Goal: Check status: Check status

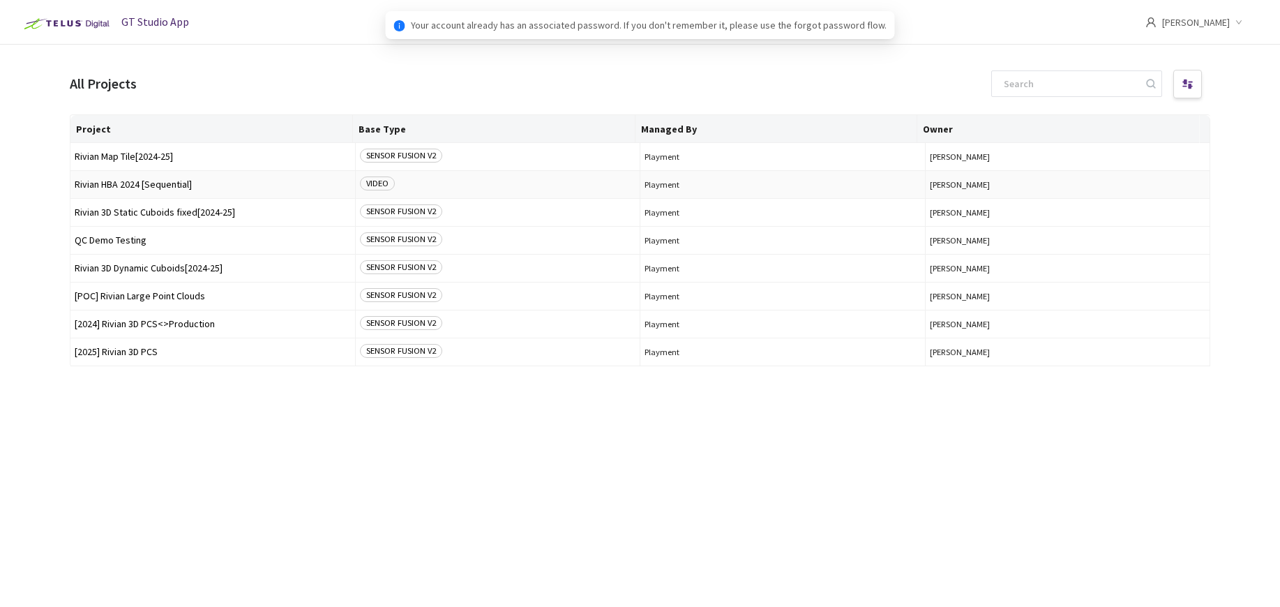
click at [151, 188] on span "Rivian HBA 2024 [Sequential]" at bounding box center [213, 184] width 276 height 10
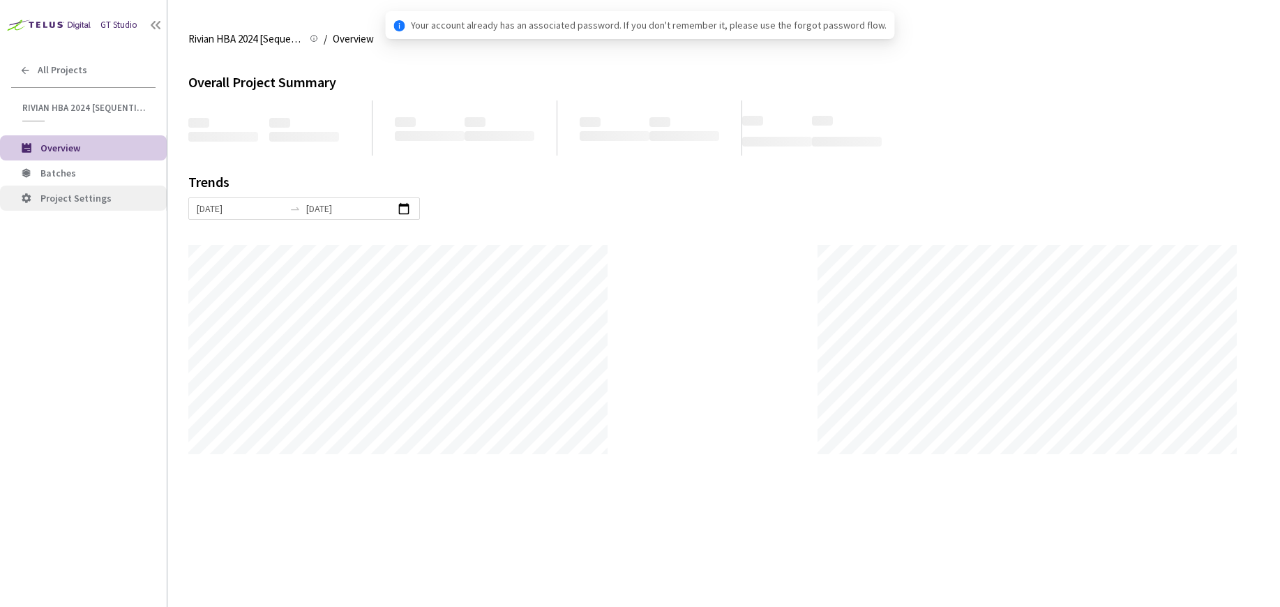
scroll to position [607, 1280]
click at [115, 175] on span "Batches" at bounding box center [97, 173] width 115 height 12
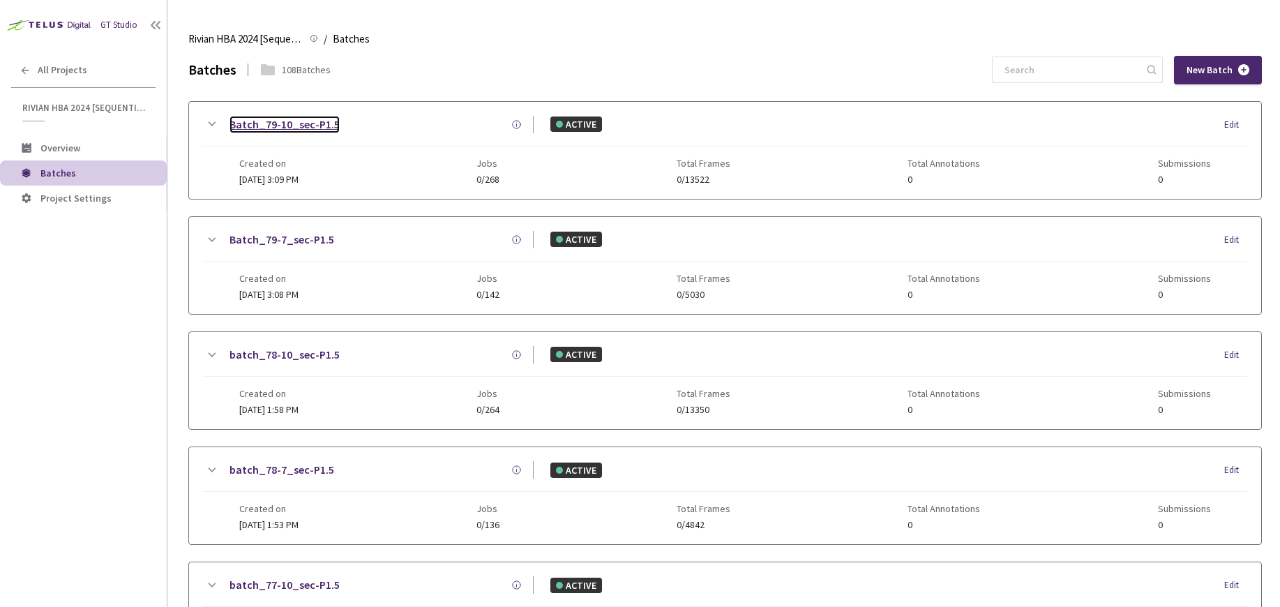
click at [315, 126] on link "Batch_79-10_sec-P1.5" at bounding box center [284, 124] width 110 height 17
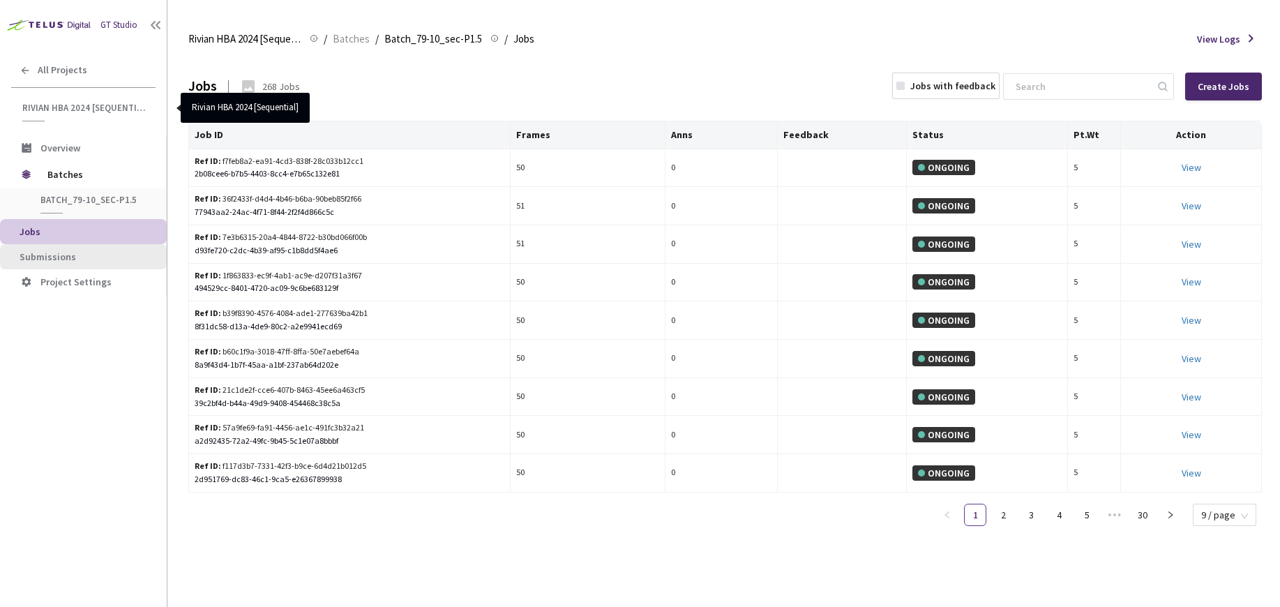
click at [55, 260] on span "Submissions" at bounding box center [48, 256] width 56 height 13
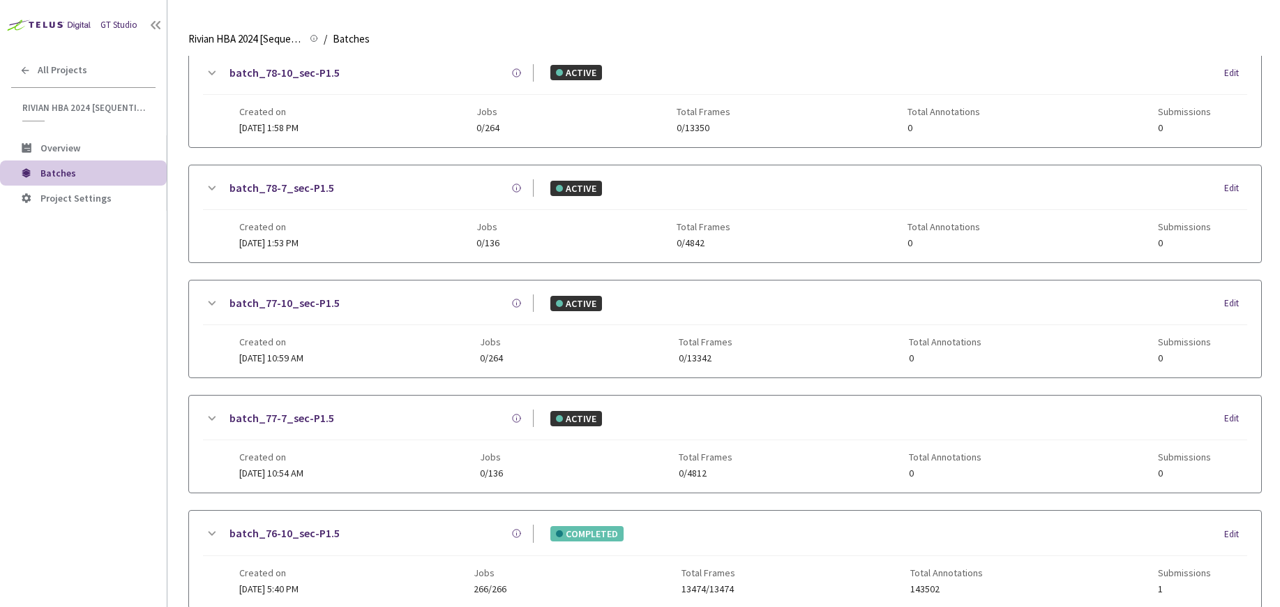
scroll to position [538, 0]
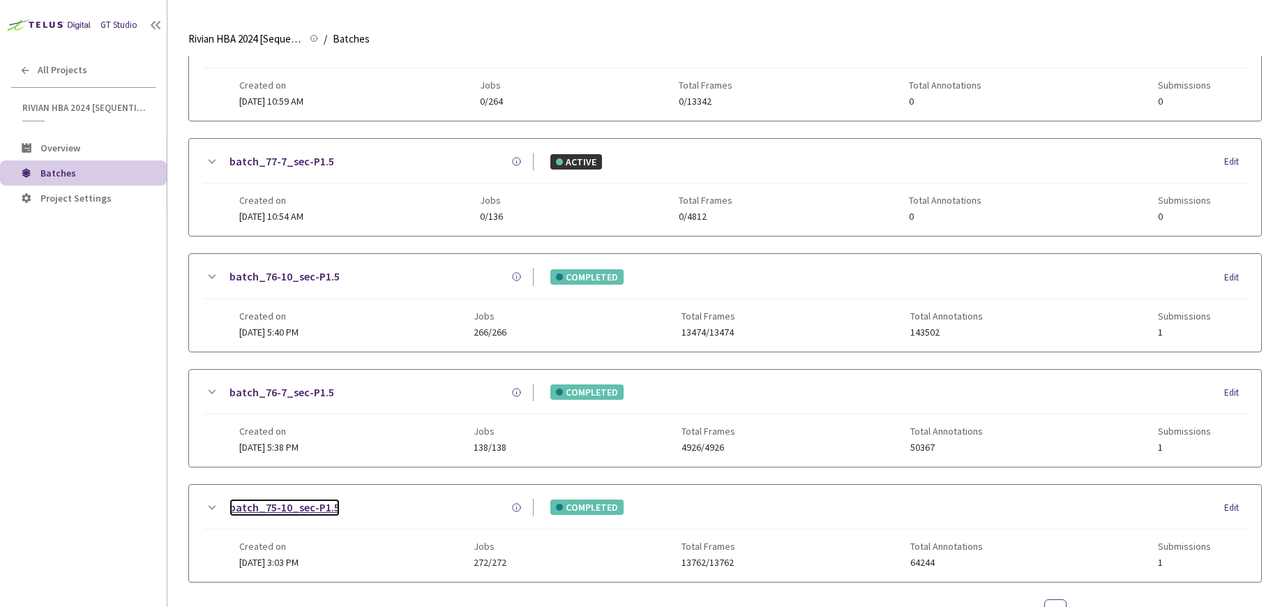
click at [286, 508] on link "batch_75-10_sec-P1.5" at bounding box center [284, 507] width 110 height 17
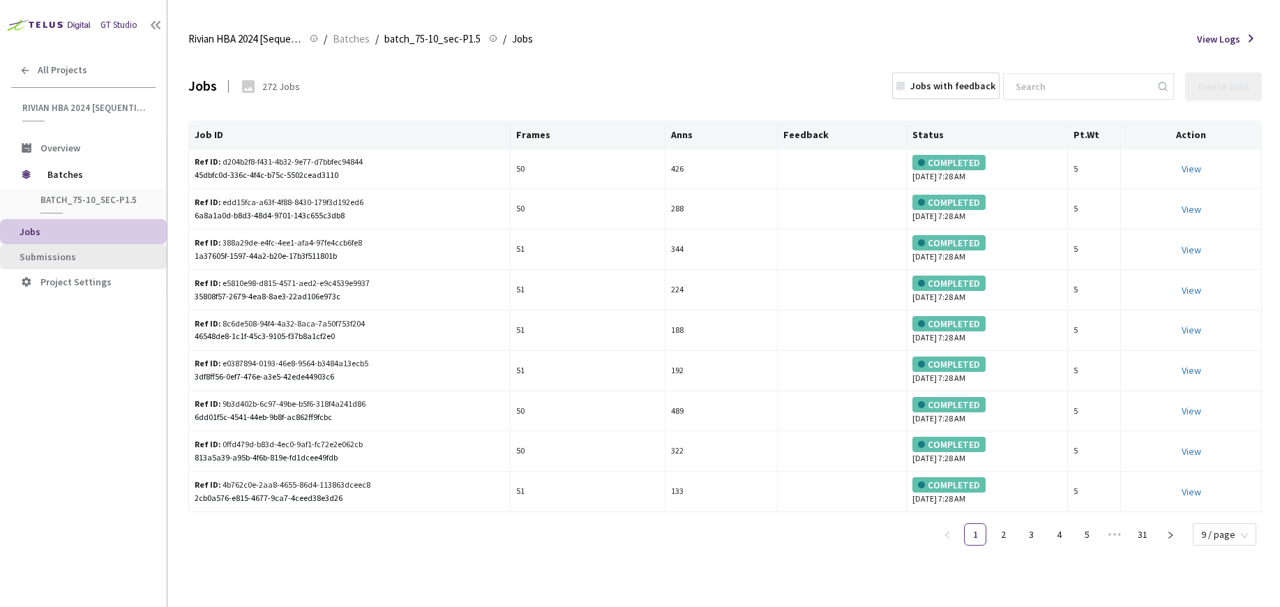
click at [59, 260] on span "Submissions" at bounding box center [48, 256] width 56 height 13
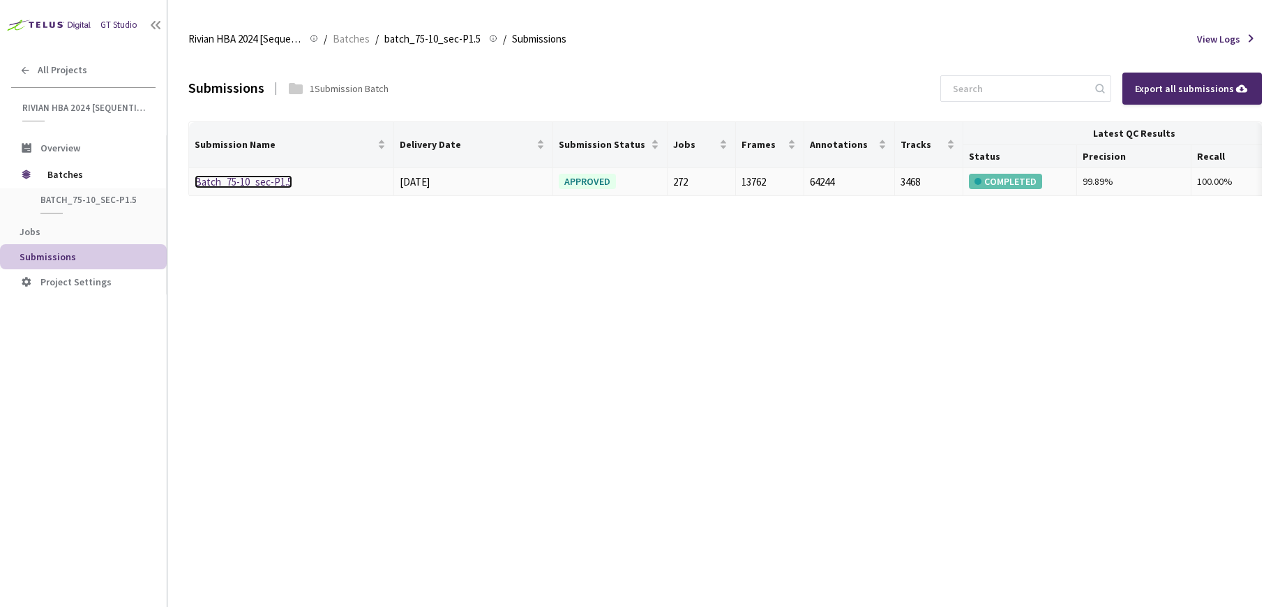
click at [261, 185] on link "Batch_75-10_sec-P1.5" at bounding box center [244, 181] width 98 height 13
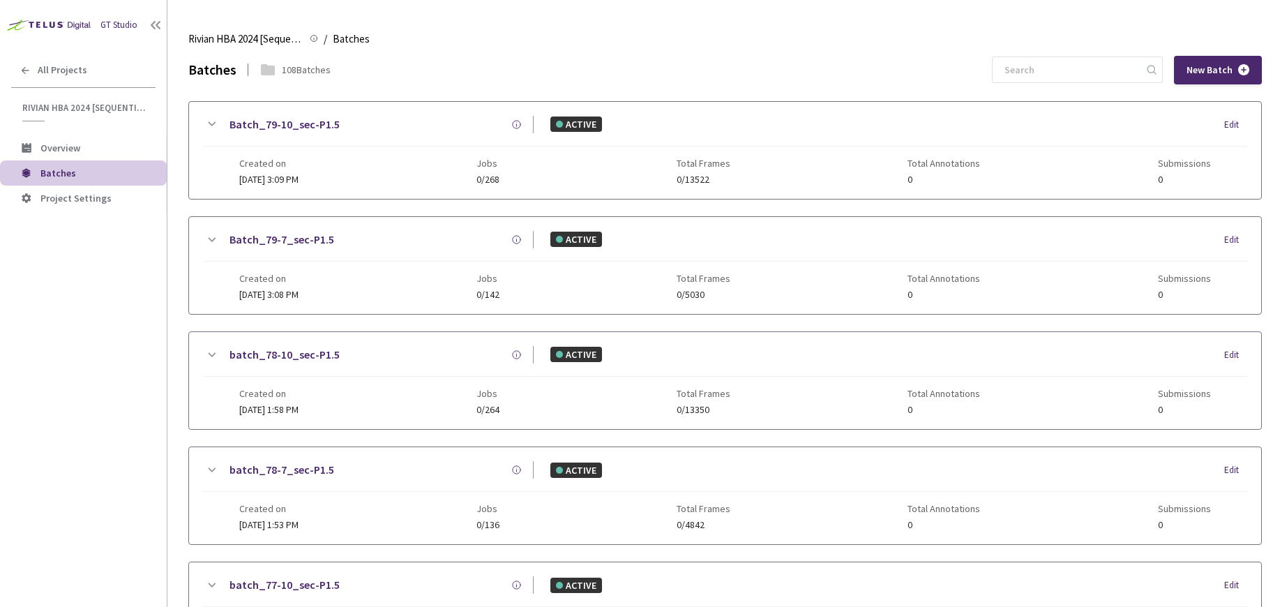
scroll to position [595, 0]
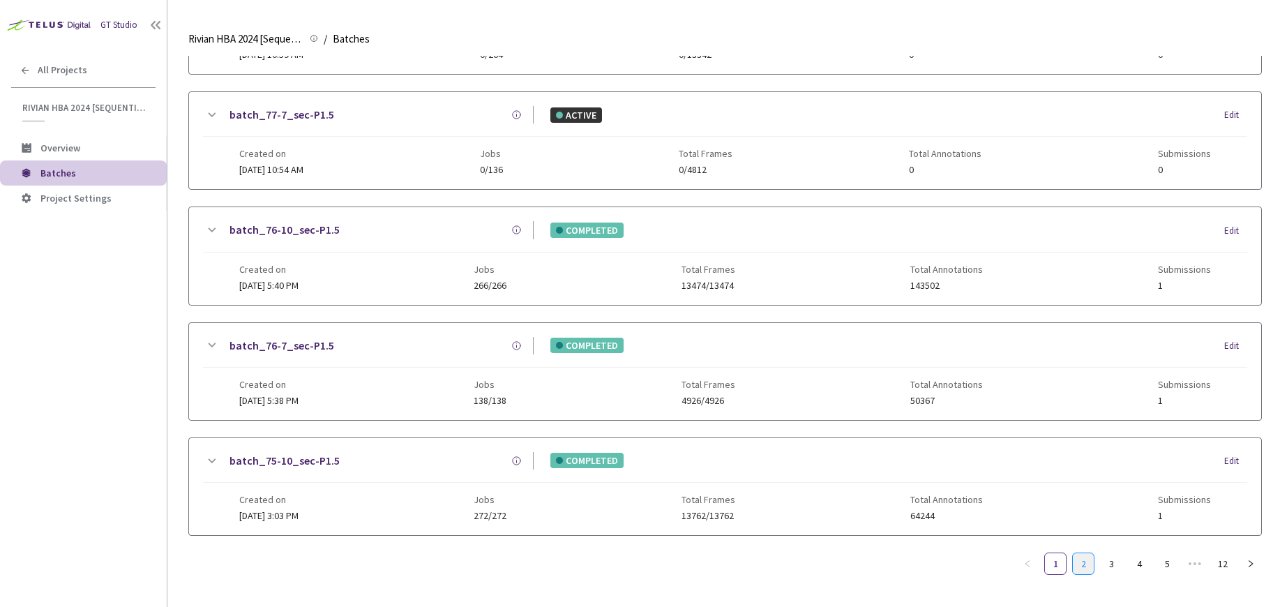
click at [1072, 557] on link "2" at bounding box center [1082, 563] width 21 height 21
click at [299, 113] on link "batch_72-10_sec-P1.5" at bounding box center [284, 114] width 110 height 17
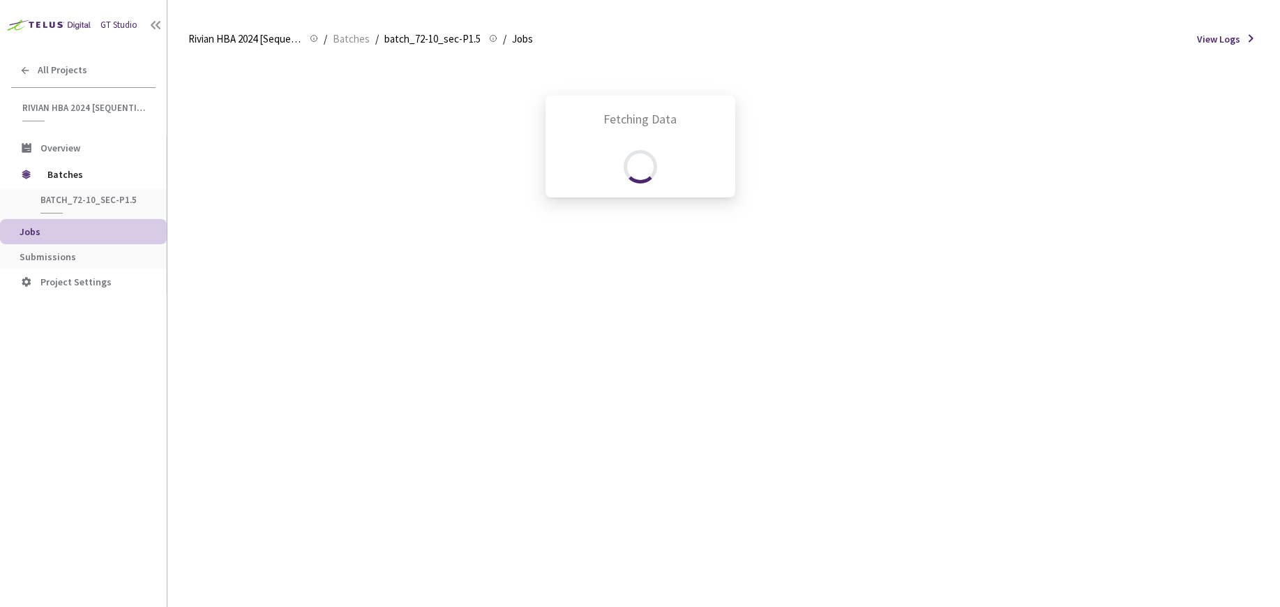
click at [50, 258] on div "Fetching Data" at bounding box center [640, 303] width 1280 height 607
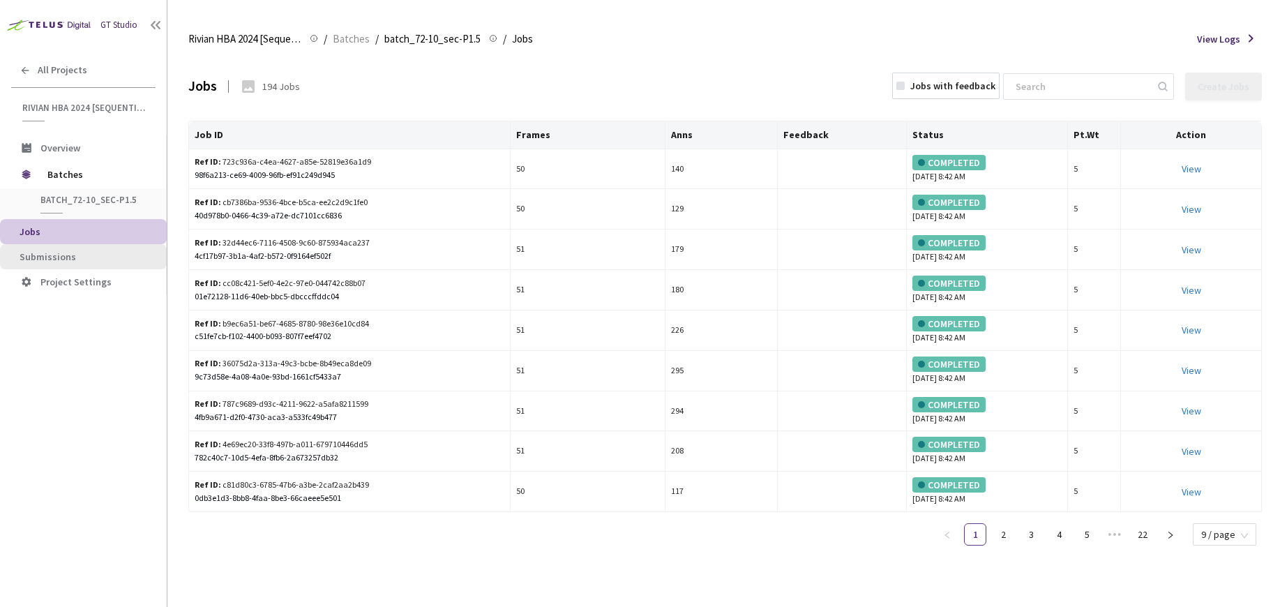
click at [66, 259] on span "Submissions" at bounding box center [48, 256] width 56 height 13
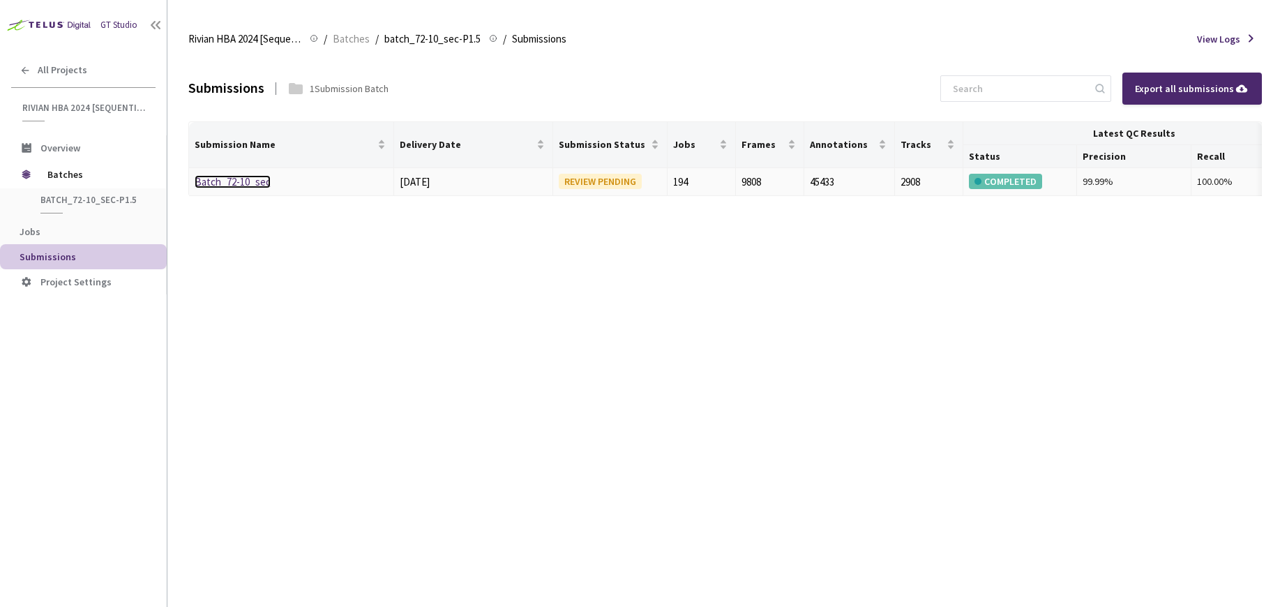
click at [248, 183] on link "Batch_72-10_sec" at bounding box center [233, 181] width 76 height 13
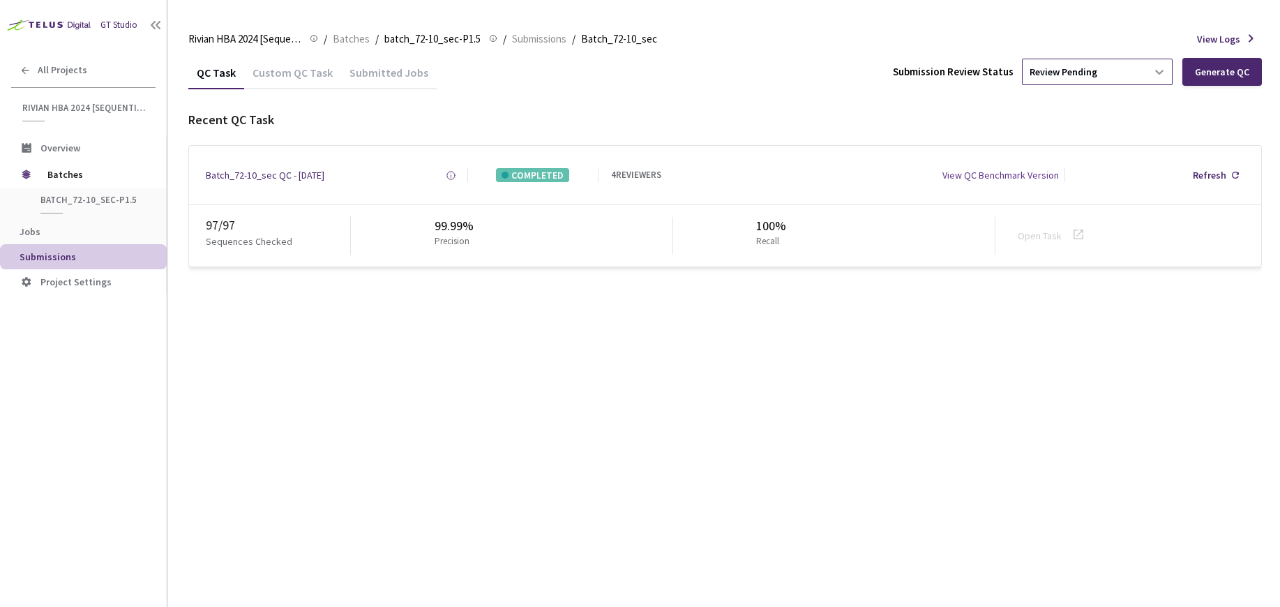
click at [1169, 75] on div at bounding box center [1158, 71] width 25 height 25
